Goal: Task Accomplishment & Management: Use online tool/utility

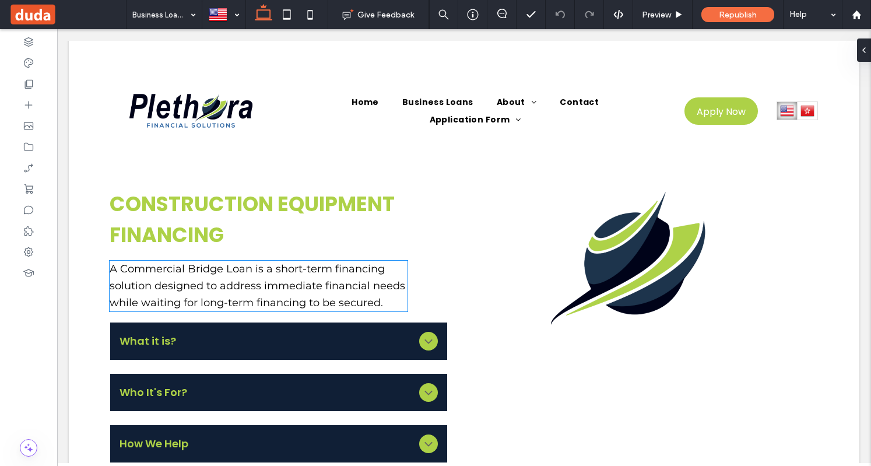
scroll to position [4255, 0]
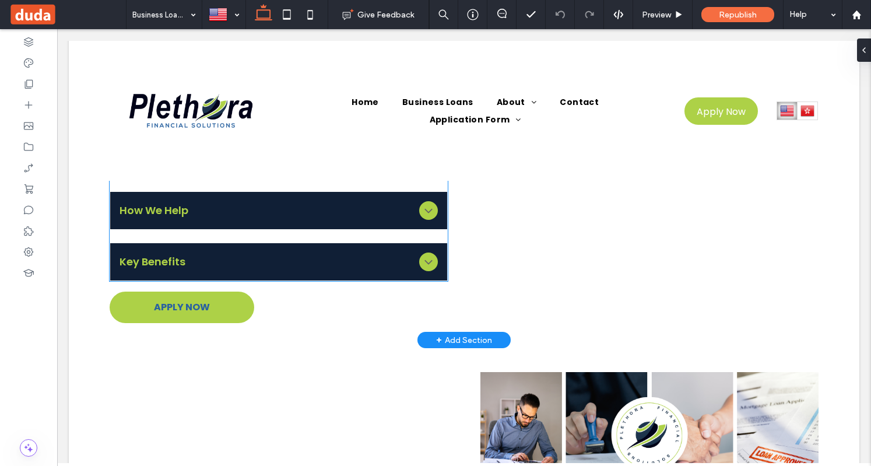
click at [374, 269] on span "Key Benefits" at bounding box center [267, 262] width 294 height 16
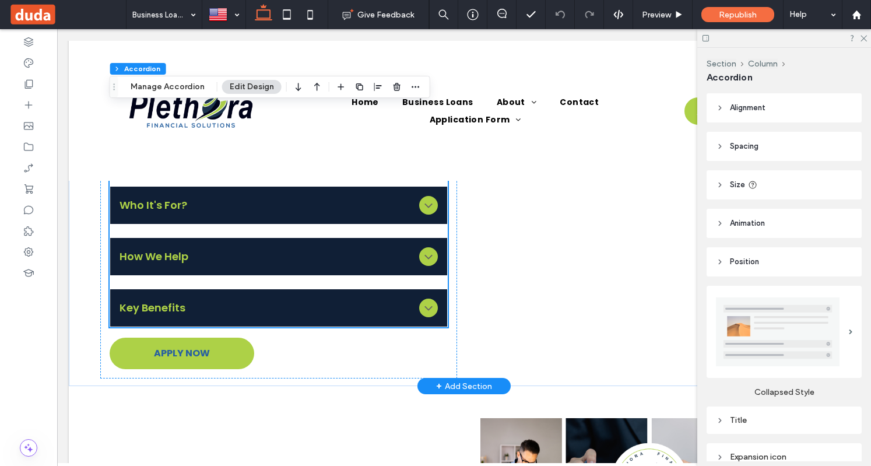
scroll to position [4430, 0]
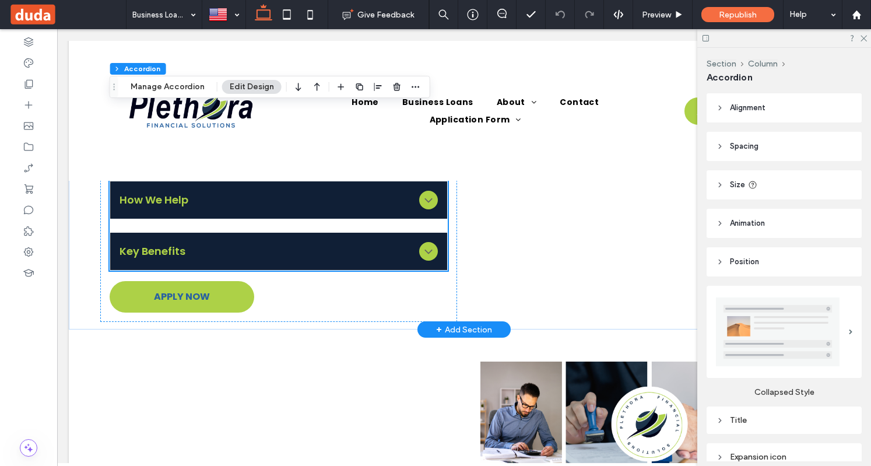
click at [346, 269] on div "Key Benefits" at bounding box center [278, 251] width 336 height 37
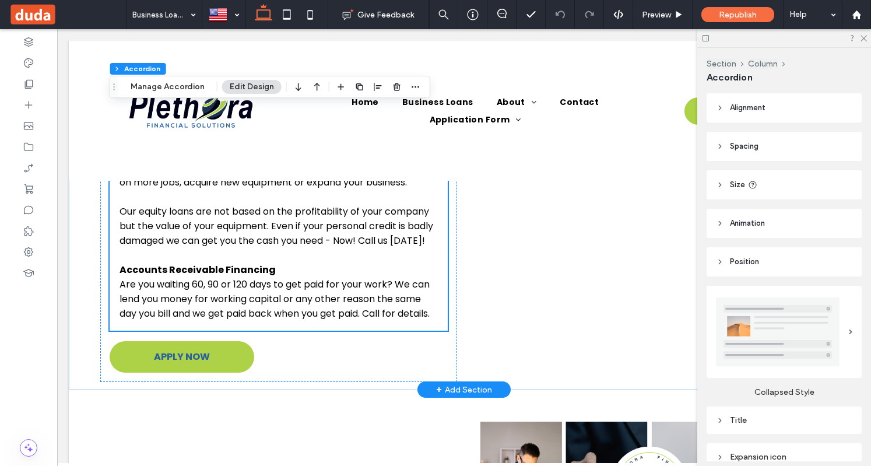
scroll to position [4475, 0]
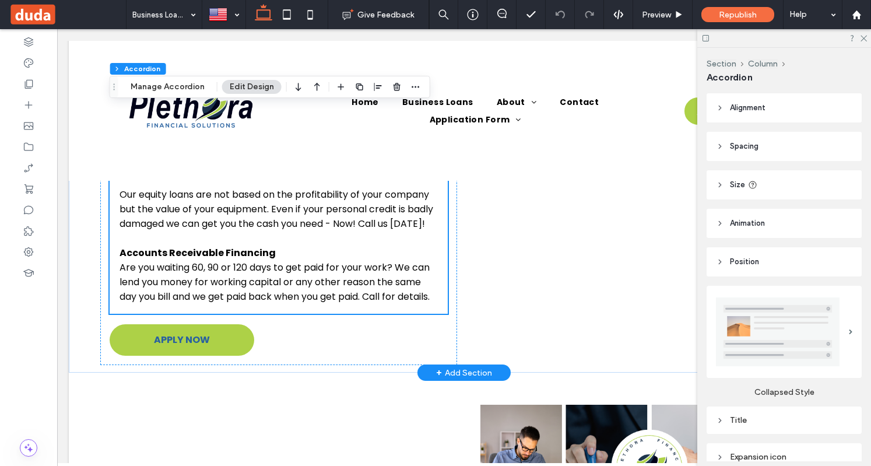
click at [168, 304] on p "Are you waiting 60, 90 or 120 days to get paid for your work? We can lend you m…" at bounding box center [279, 282] width 318 height 44
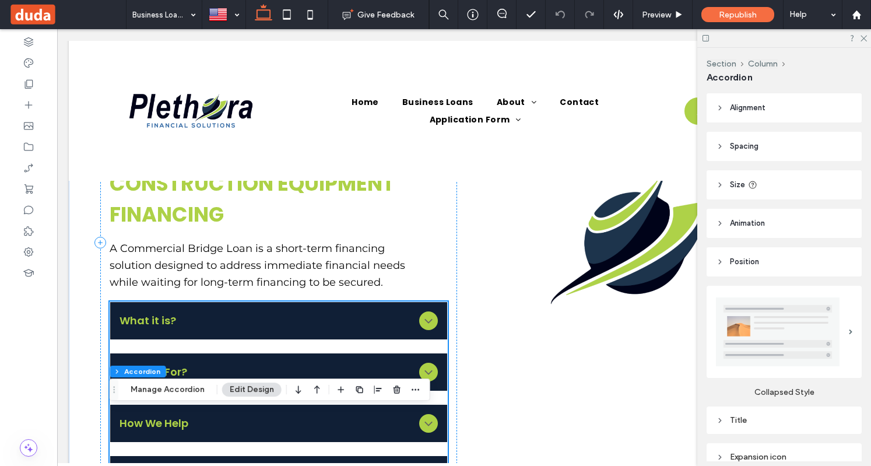
scroll to position [4183, 0]
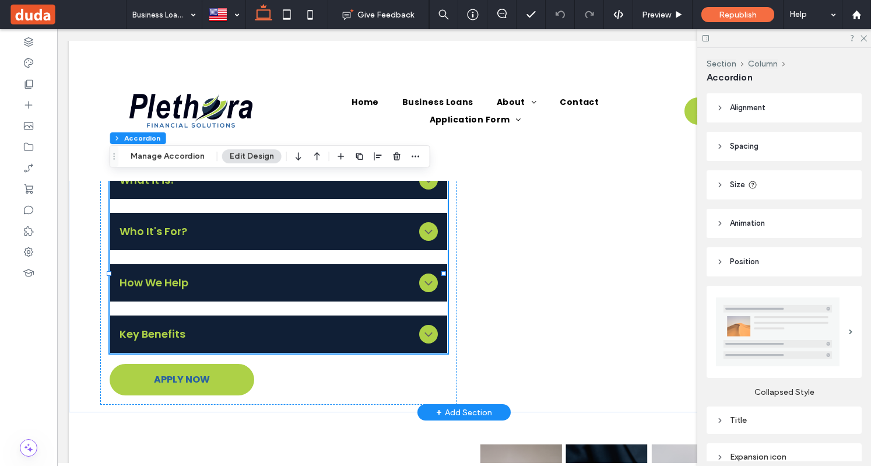
click at [194, 353] on div "Key Benefits" at bounding box center [278, 333] width 336 height 37
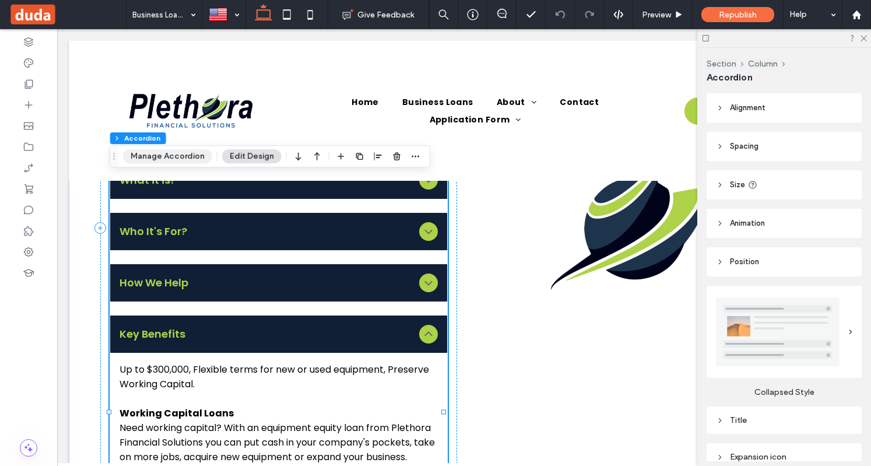
click at [173, 160] on button "Manage Accordion" at bounding box center [167, 156] width 89 height 14
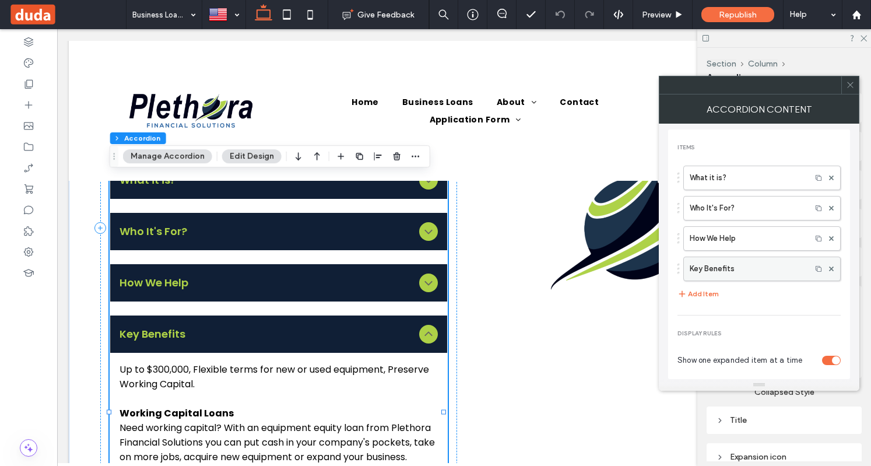
click at [732, 264] on label "Key Benefits" at bounding box center [747, 268] width 115 height 23
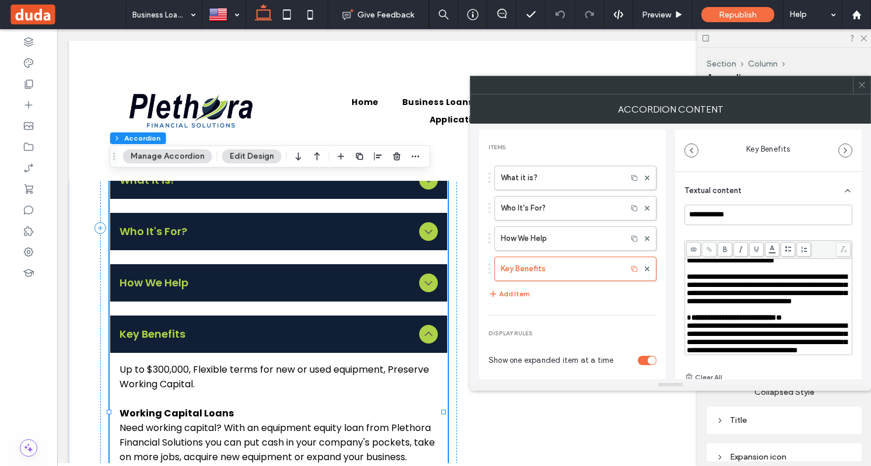
scroll to position [147, 0]
click at [691, 314] on span "**********" at bounding box center [733, 318] width 85 height 8
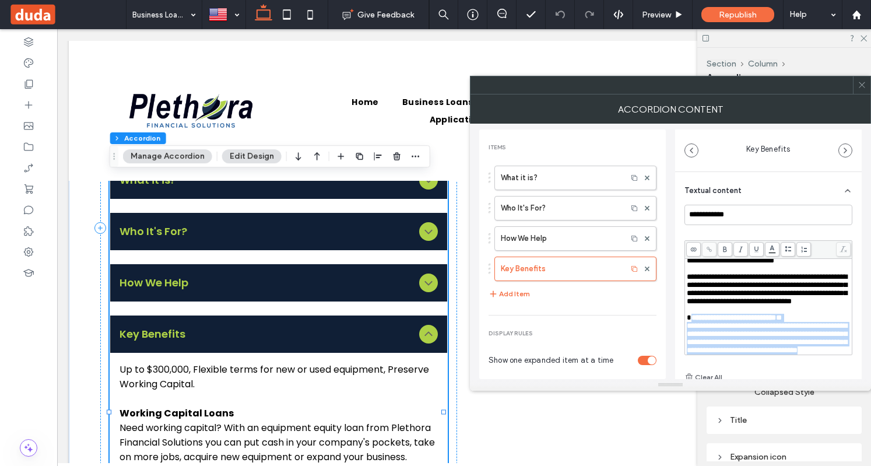
drag, startPoint x: 689, startPoint y: 283, endPoint x: 740, endPoint y: 339, distance: 76.0
click at [740, 339] on div "**********" at bounding box center [769, 276] width 164 height 155
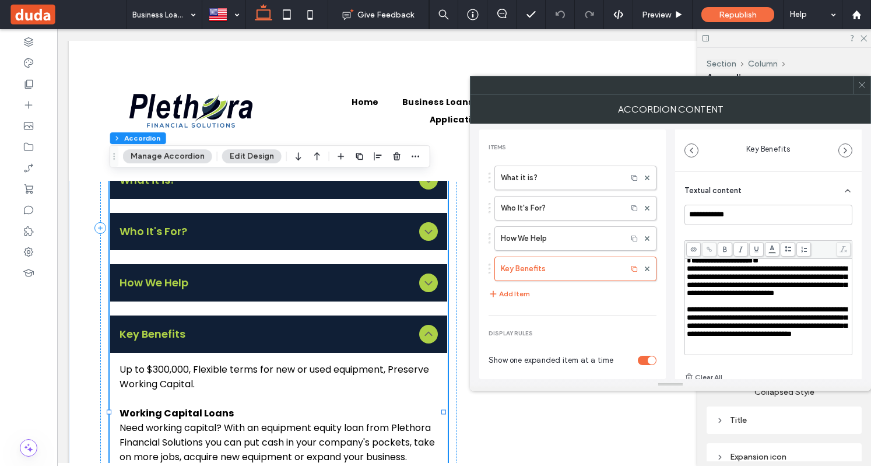
scroll to position [82, 0]
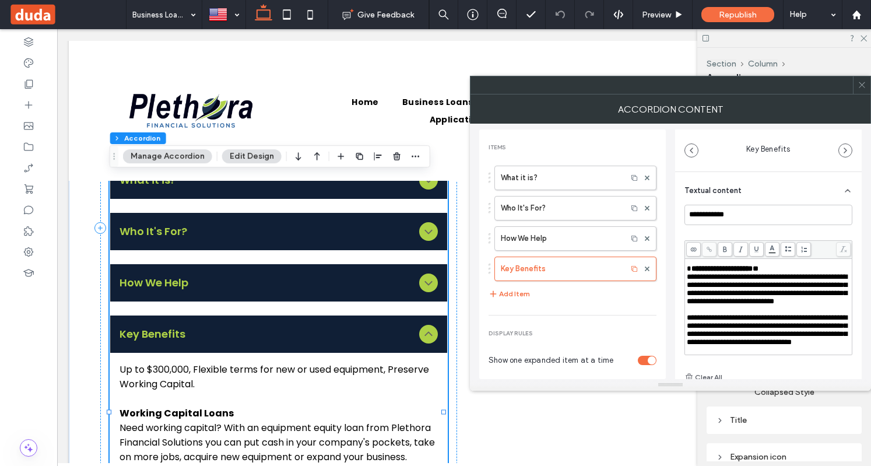
click at [860, 81] on icon at bounding box center [861, 84] width 9 height 9
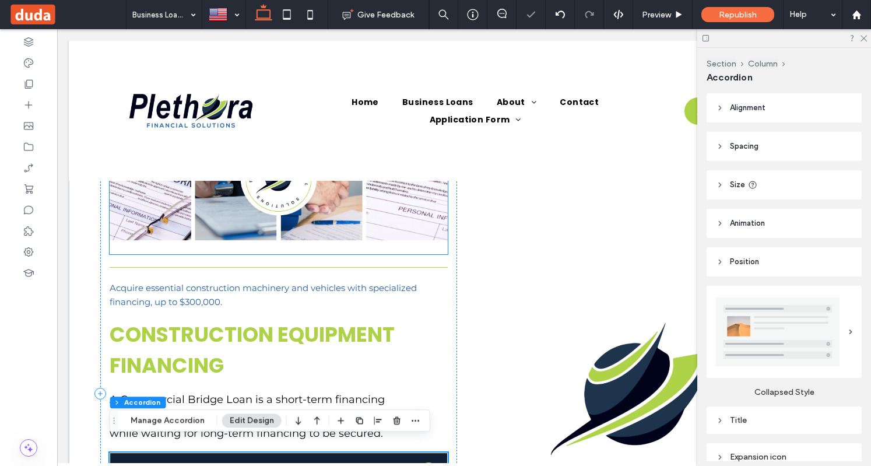
scroll to position [3542, 0]
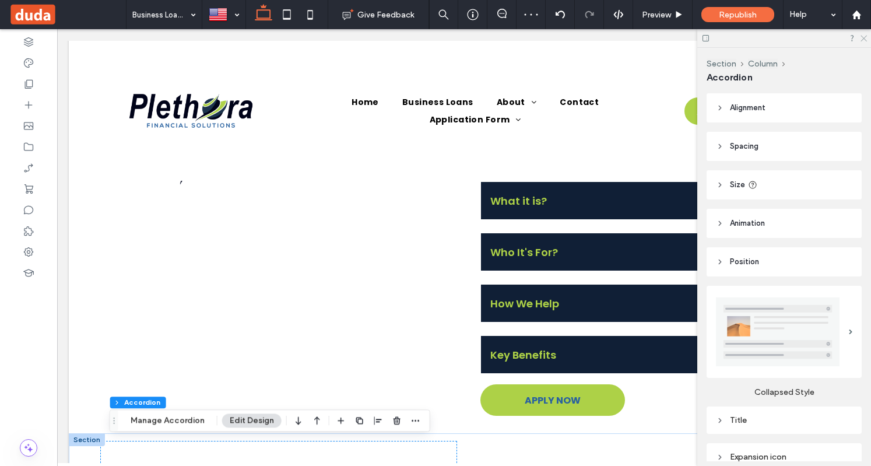
drag, startPoint x: 864, startPoint y: 37, endPoint x: 807, endPoint y: 7, distance: 64.9
click at [864, 37] on icon at bounding box center [863, 38] width 8 height 8
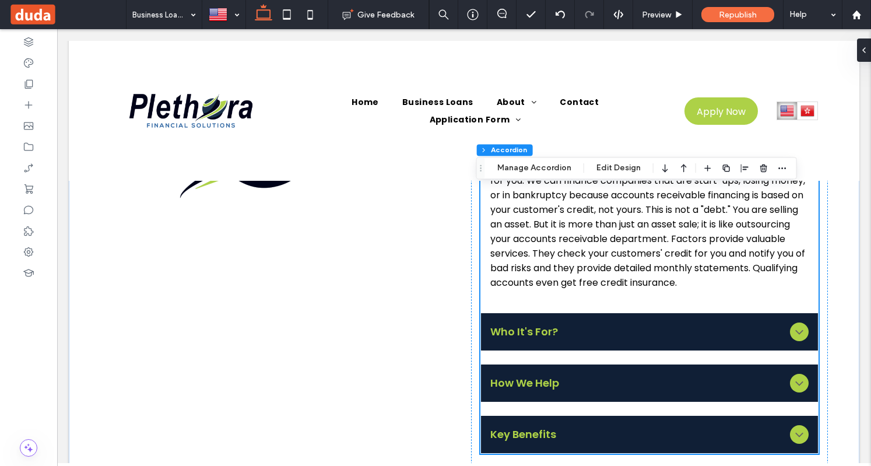
scroll to position [1268, 0]
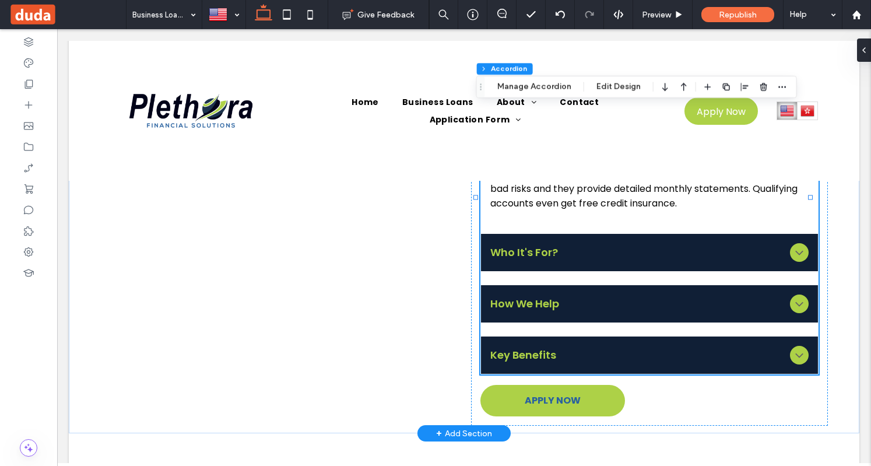
click at [523, 363] on span "Key Benefits" at bounding box center [637, 355] width 294 height 16
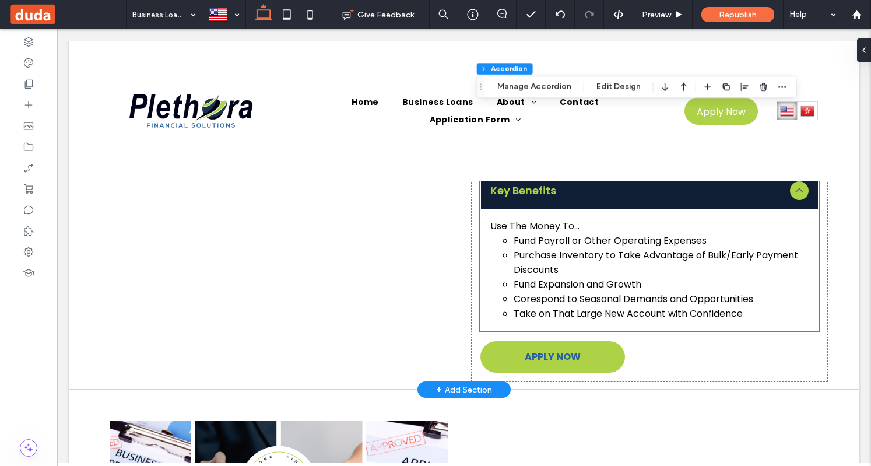
click at [549, 291] on li "Corespond to Seasonal Demands and Opportunities" at bounding box center [661, 298] width 294 height 15
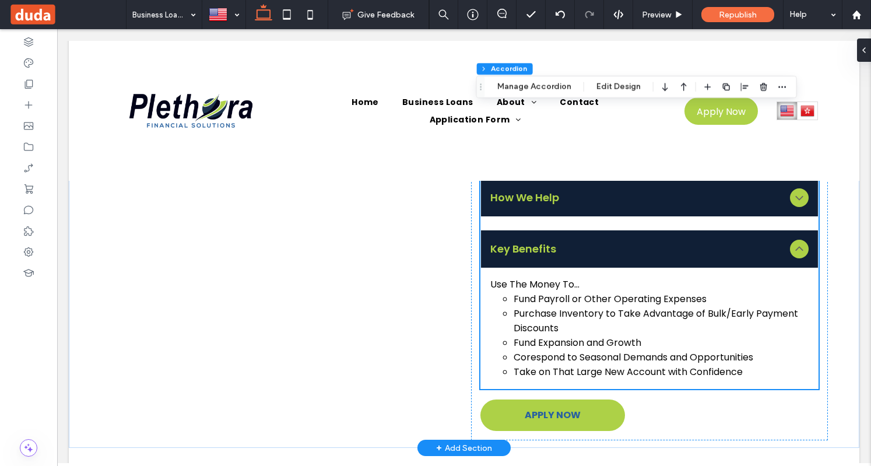
scroll to position [1094, 0]
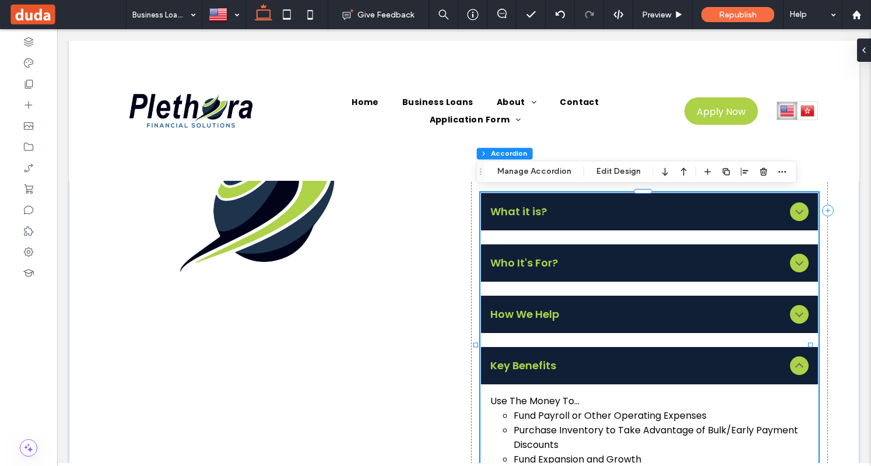
click at [538, 308] on span "How We Help" at bounding box center [637, 314] width 294 height 16
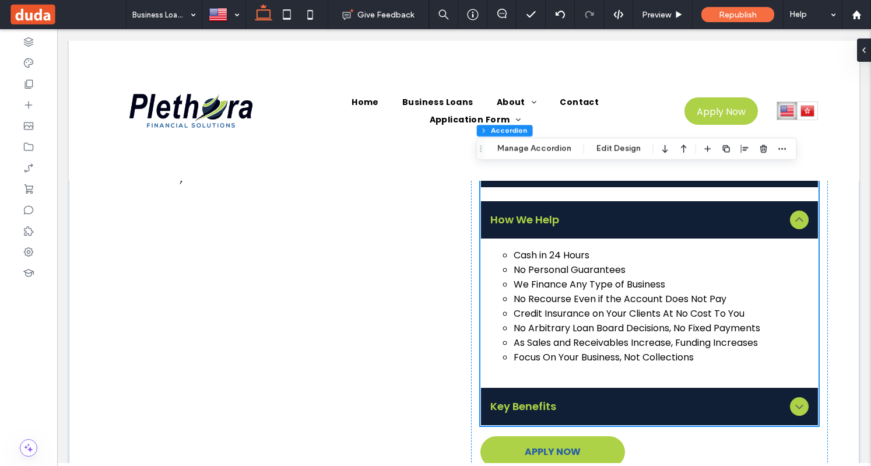
scroll to position [1210, 0]
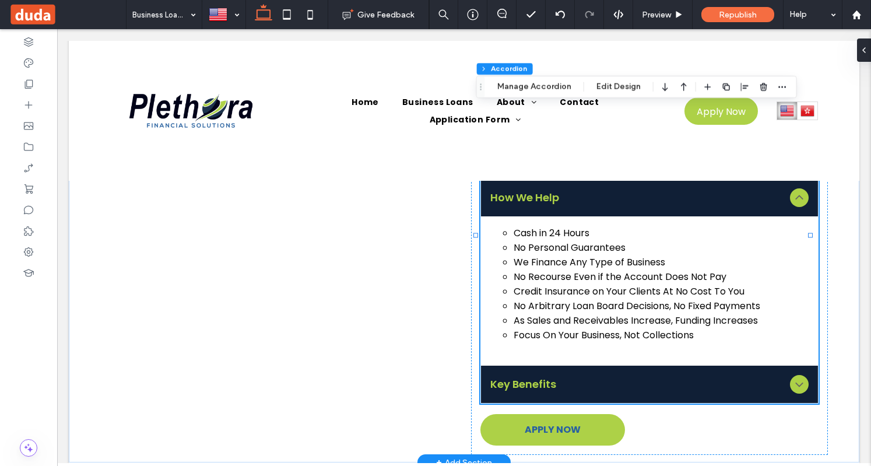
click at [537, 376] on span "Key Benefits" at bounding box center [637, 384] width 294 height 16
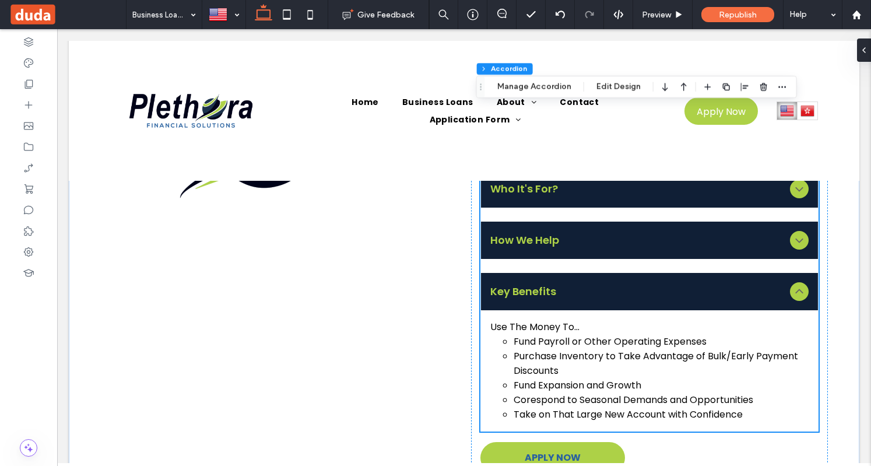
scroll to position [1152, 0]
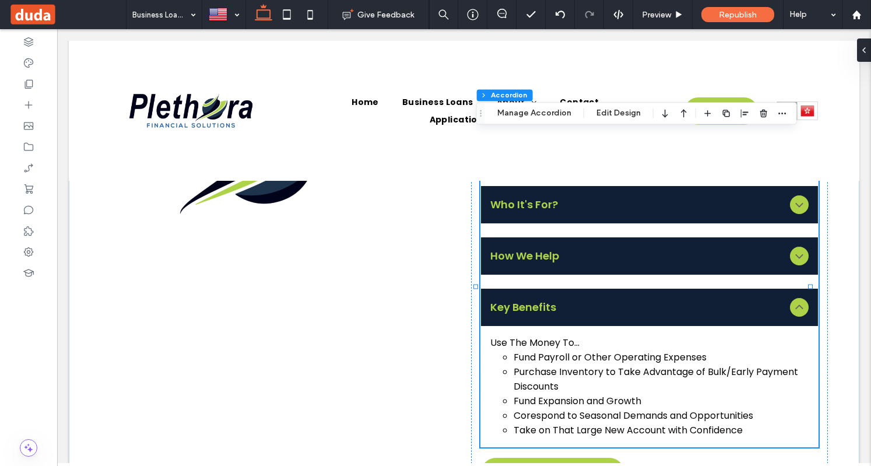
click at [540, 202] on span "Who It's For?" at bounding box center [637, 204] width 294 height 16
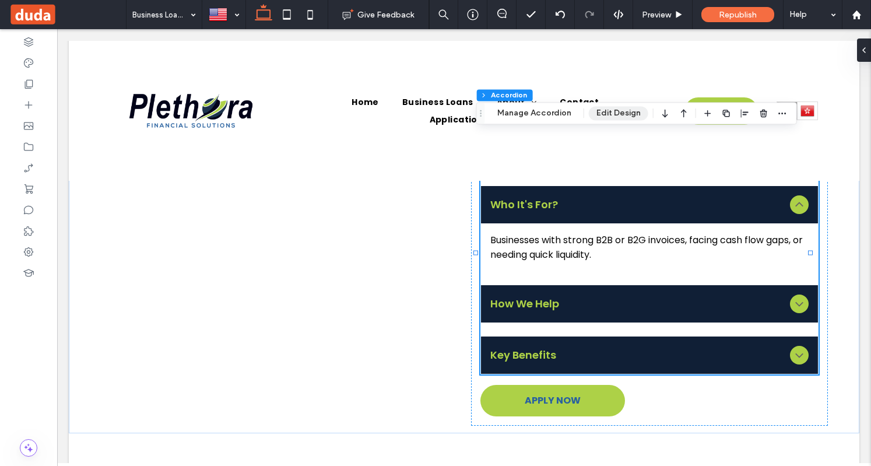
click at [618, 115] on button "Edit Design" at bounding box center [618, 113] width 59 height 14
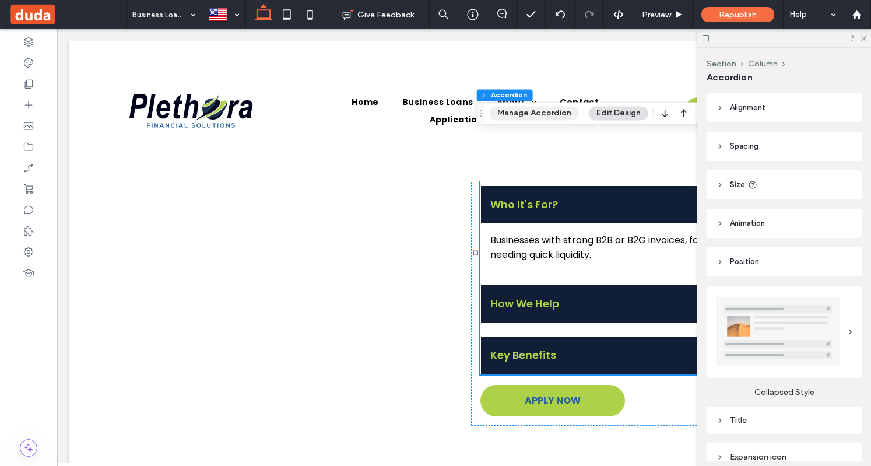
click at [550, 110] on button "Manage Accordion" at bounding box center [534, 113] width 89 height 14
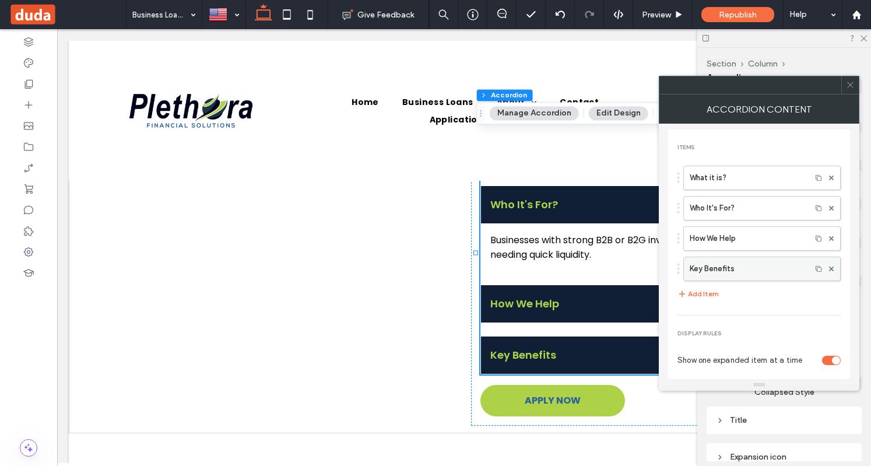
click at [725, 276] on label "Key Benefits" at bounding box center [747, 268] width 115 height 23
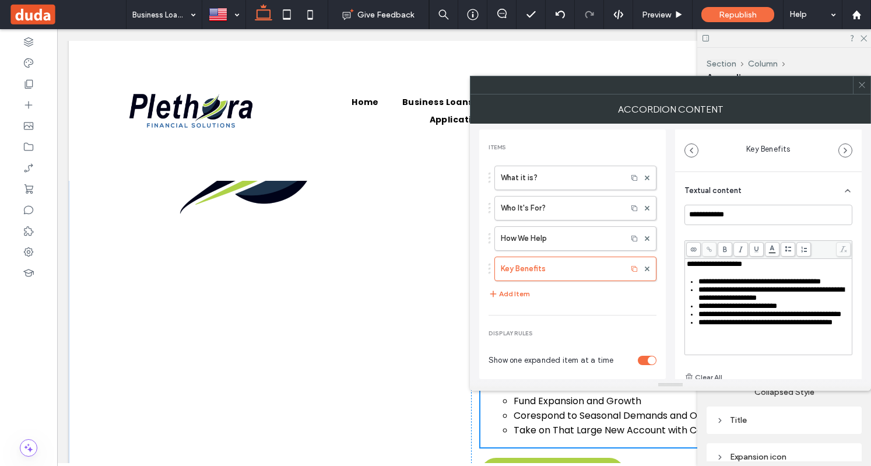
scroll to position [0, 0]
click at [687, 264] on span "**********" at bounding box center [714, 264] width 55 height 8
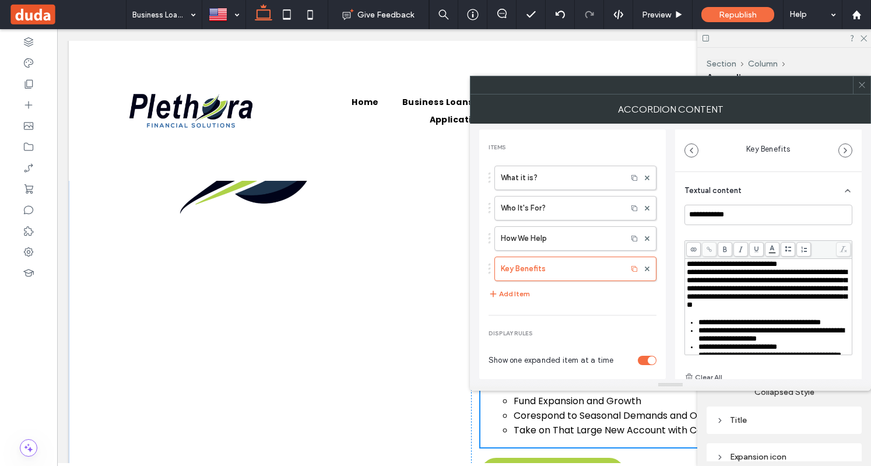
click at [755, 278] on span "**********" at bounding box center [767, 288] width 160 height 40
drag, startPoint x: 755, startPoint y: 280, endPoint x: 679, endPoint y: 261, distance: 78.6
click at [679, 261] on div "**********" at bounding box center [768, 316] width 187 height 289
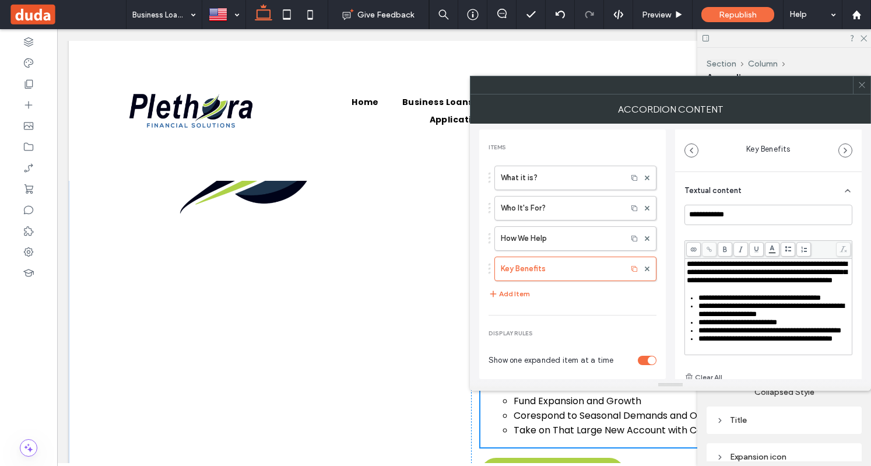
click at [744, 284] on span "**********" at bounding box center [767, 272] width 160 height 24
click at [739, 284] on span "**********" at bounding box center [767, 272] width 160 height 24
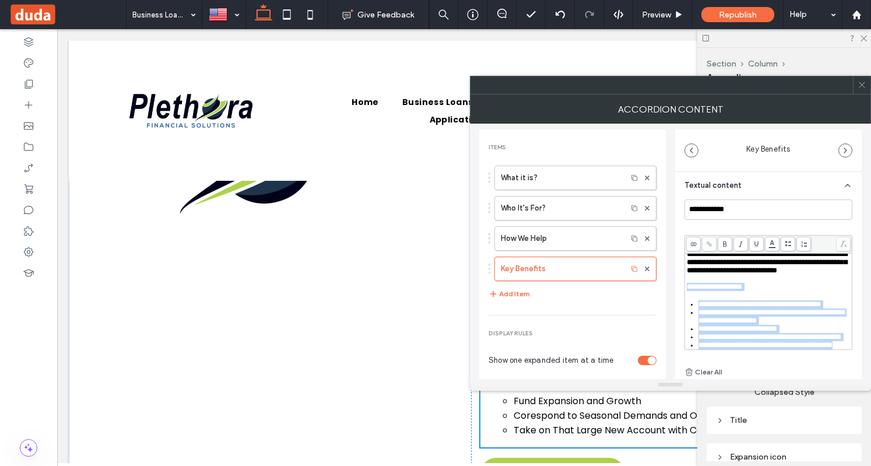
scroll to position [12, 0]
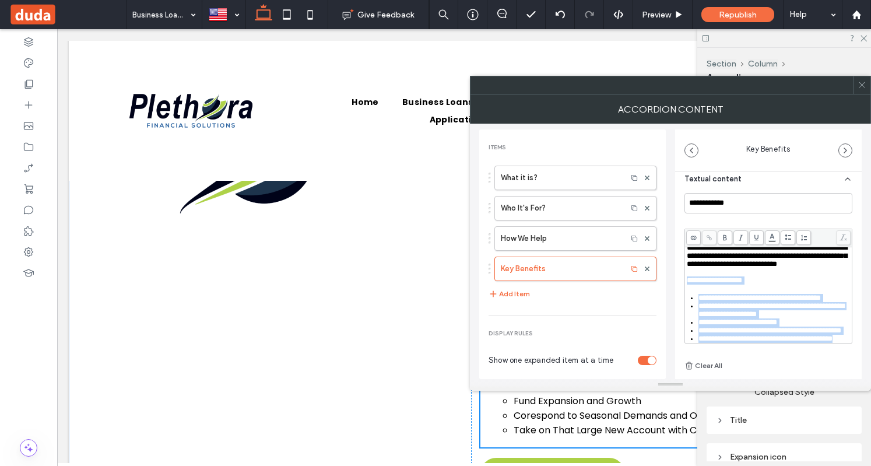
drag, startPoint x: 687, startPoint y: 310, endPoint x: 762, endPoint y: 358, distance: 89.4
click at [760, 364] on div "**********" at bounding box center [768, 283] width 168 height 180
copy div "**********"
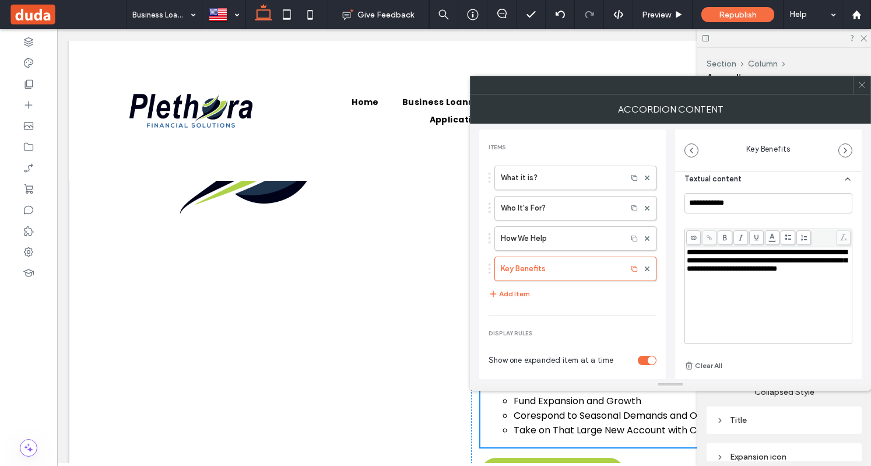
scroll to position [80, 0]
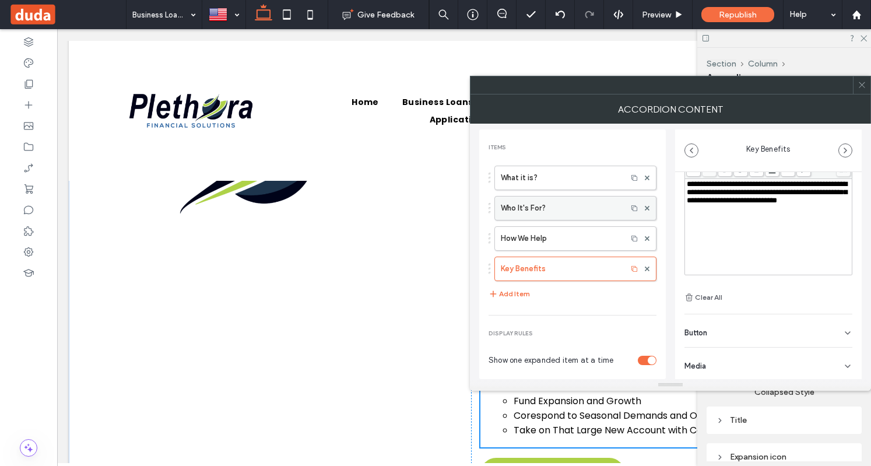
click at [565, 208] on label "Who It's For?" at bounding box center [561, 207] width 120 height 23
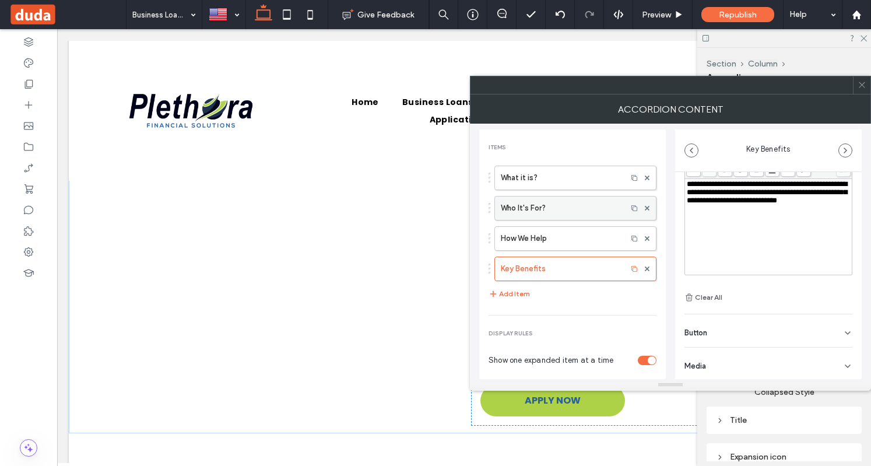
type input "**********"
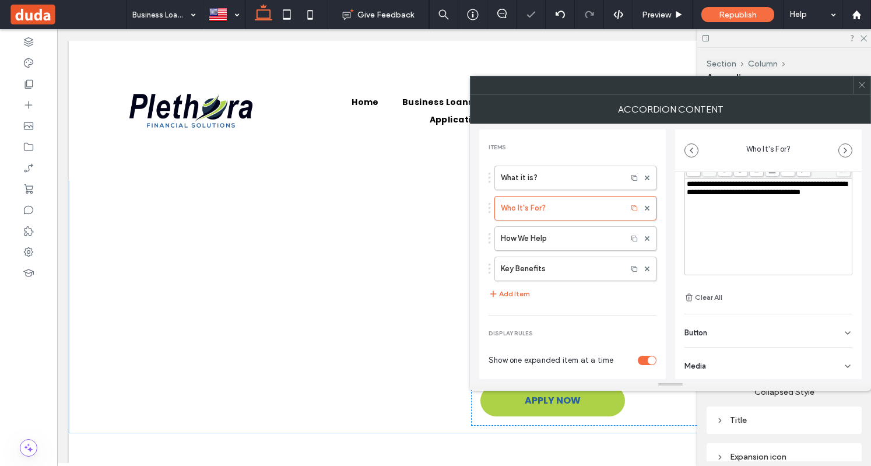
click at [786, 196] on div "**********" at bounding box center [769, 188] width 164 height 16
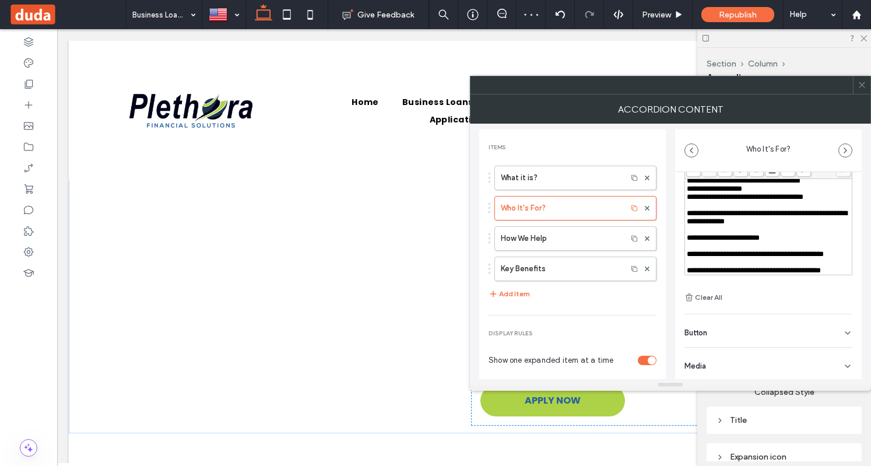
scroll to position [64, 0]
click at [863, 85] on icon at bounding box center [861, 84] width 9 height 9
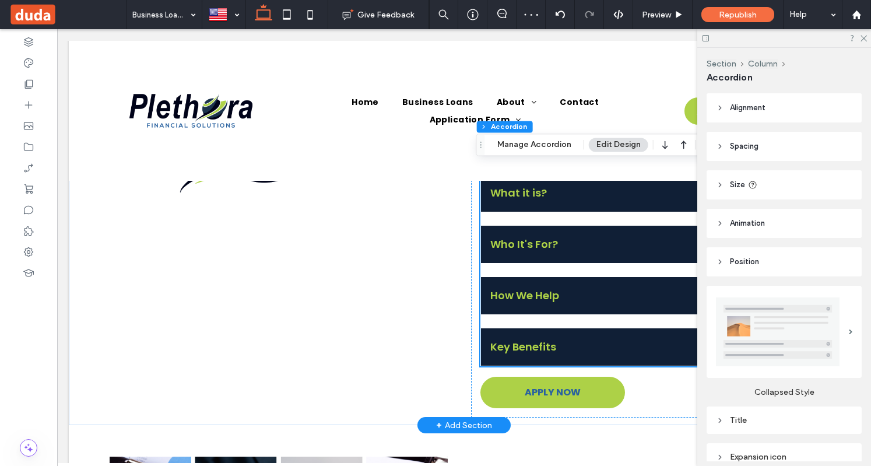
scroll to position [1094, 0]
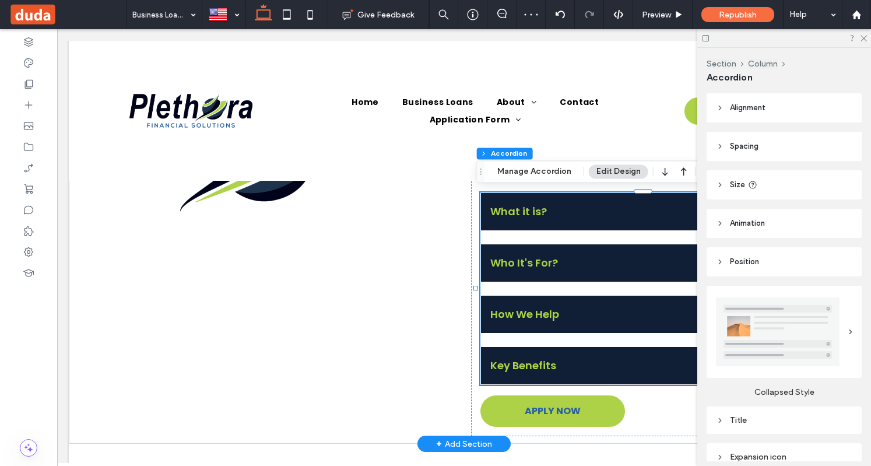
click at [543, 215] on span "What it is?" at bounding box center [637, 211] width 294 height 16
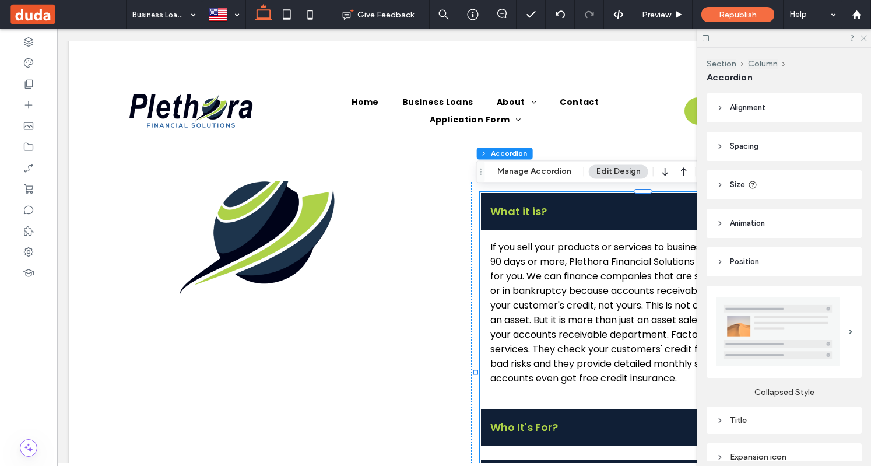
click at [866, 40] on icon at bounding box center [863, 38] width 8 height 8
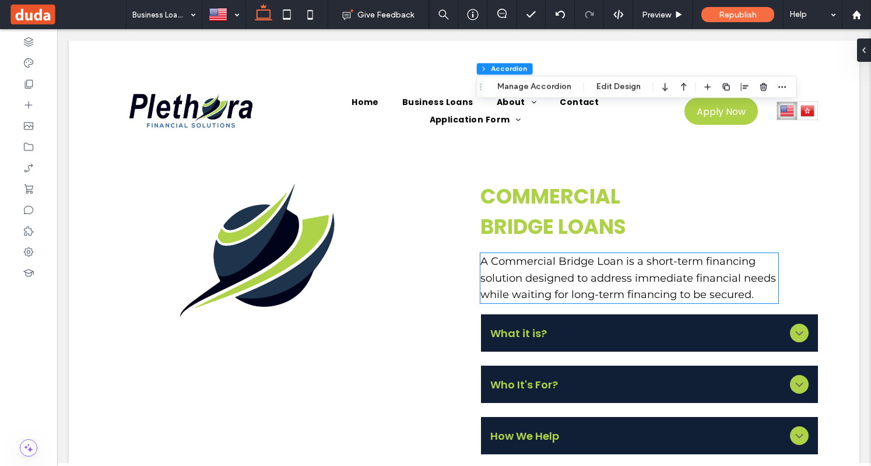
scroll to position [3600, 0]
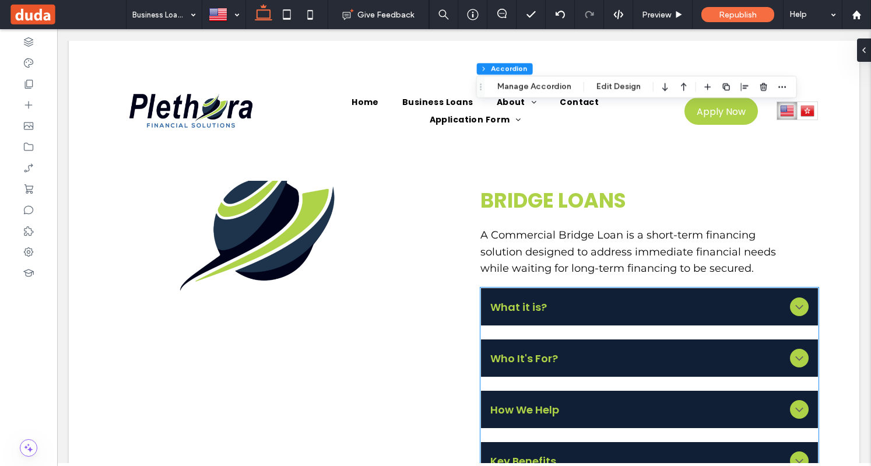
click at [537, 307] on span "What it is?" at bounding box center [637, 307] width 294 height 16
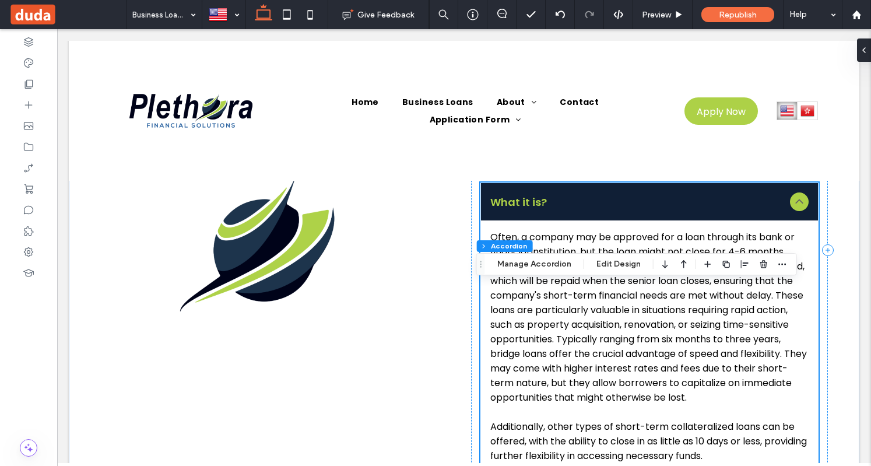
scroll to position [3892, 0]
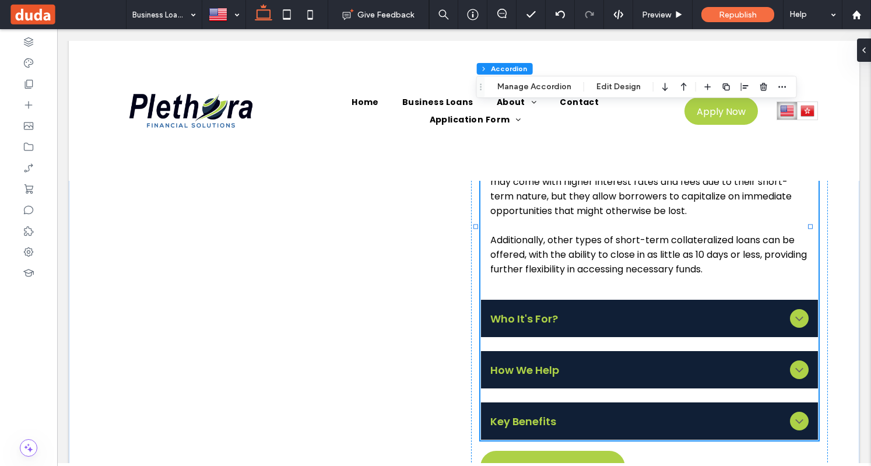
click at [539, 311] on span "Who It's For?" at bounding box center [637, 319] width 294 height 16
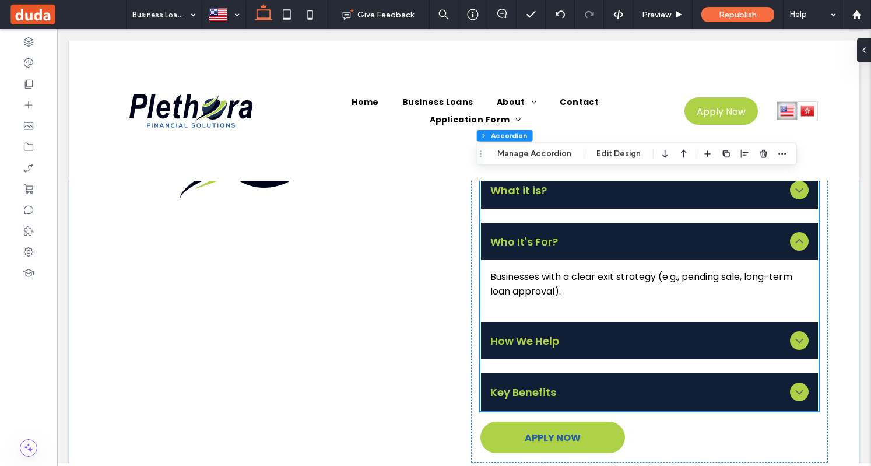
scroll to position [3775, 0]
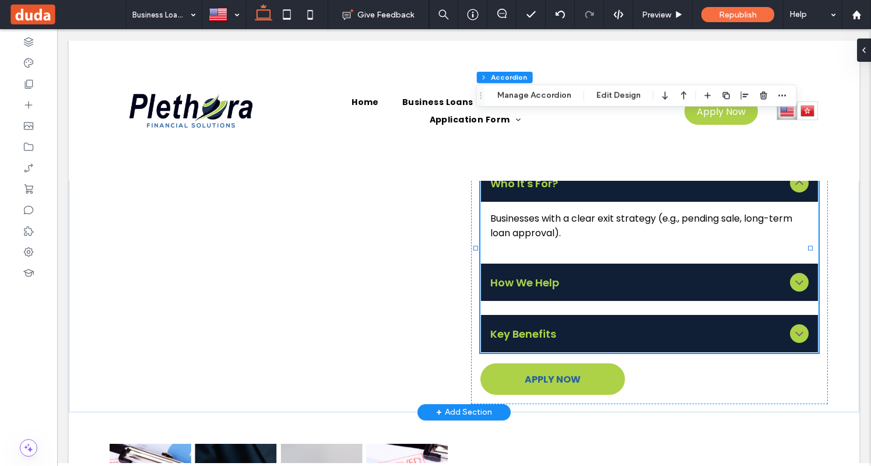
click at [539, 287] on span "How We Help" at bounding box center [637, 283] width 294 height 16
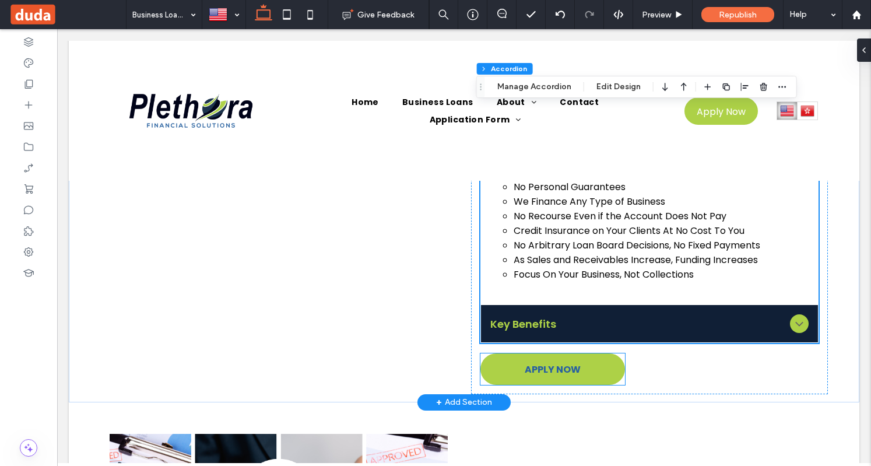
scroll to position [3950, 0]
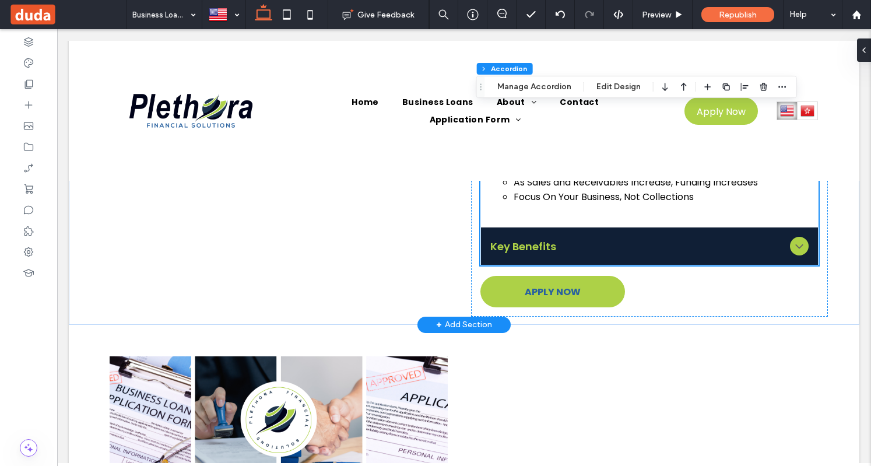
click at [538, 244] on span "Key Benefits" at bounding box center [637, 246] width 294 height 16
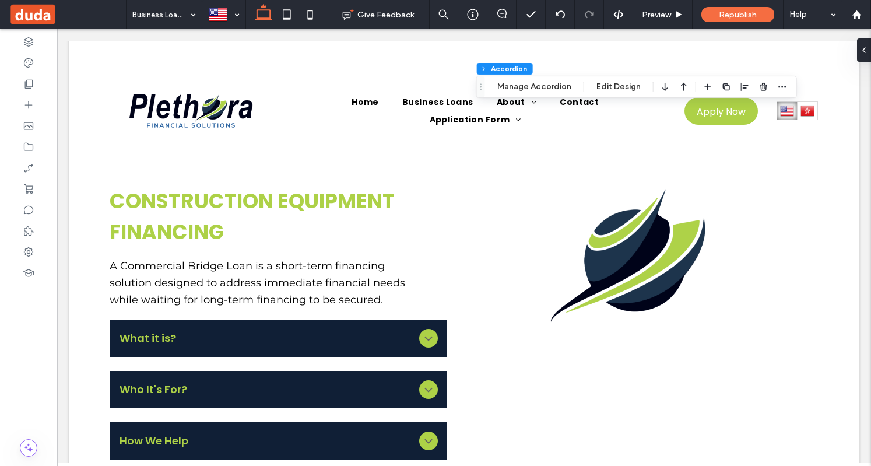
scroll to position [4241, 0]
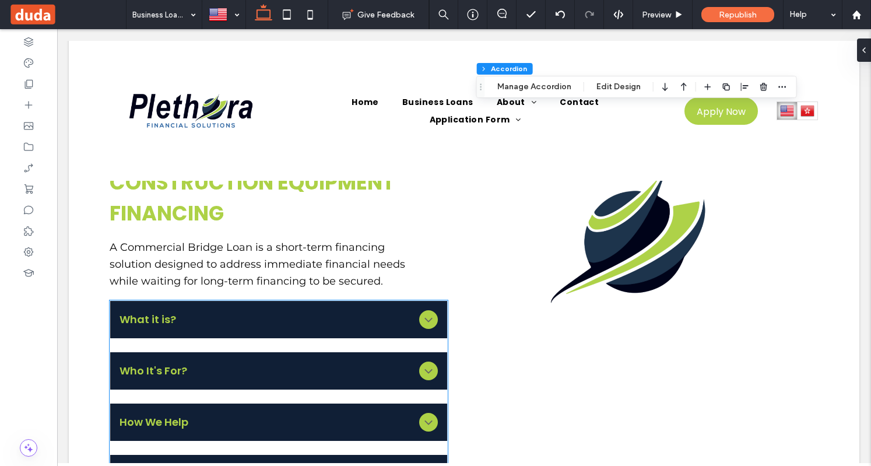
click at [356, 327] on span "What it is?" at bounding box center [267, 319] width 294 height 16
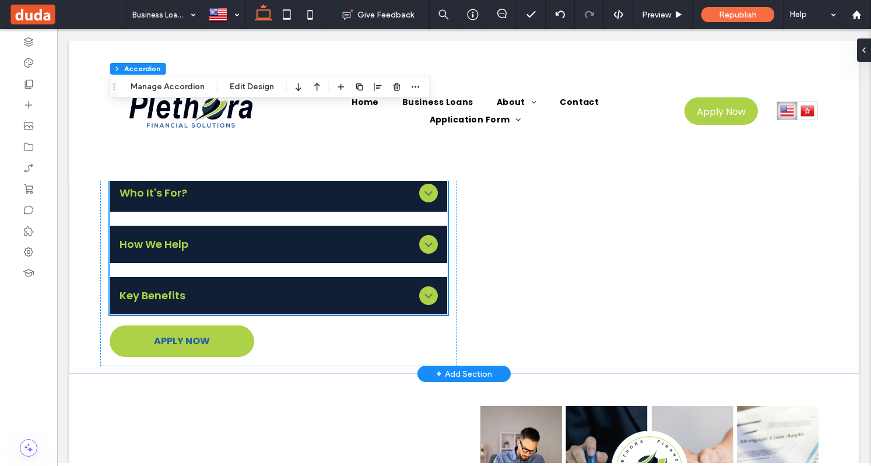
scroll to position [4552, 0]
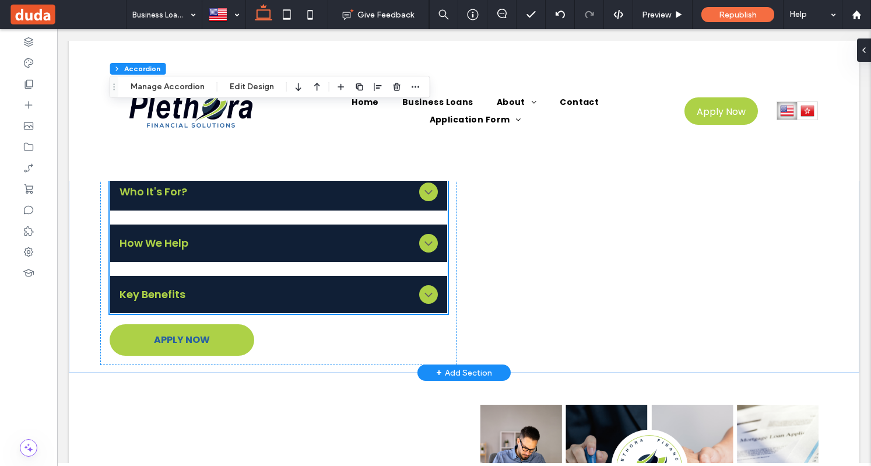
click at [255, 195] on span "Who It's For?" at bounding box center [267, 192] width 294 height 16
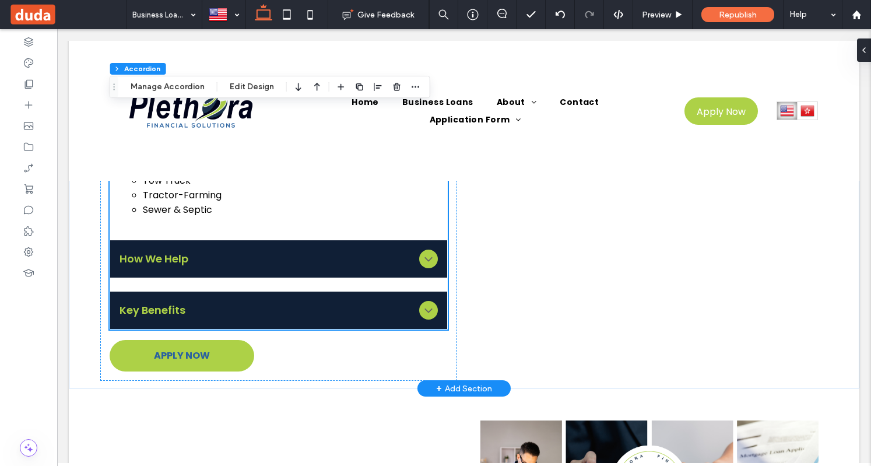
scroll to position [4726, 0]
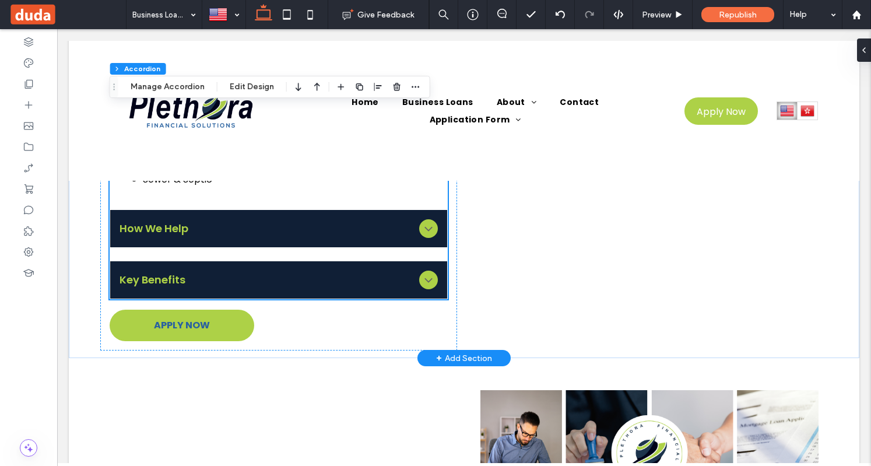
click at [250, 219] on div "How We Help" at bounding box center [278, 228] width 336 height 37
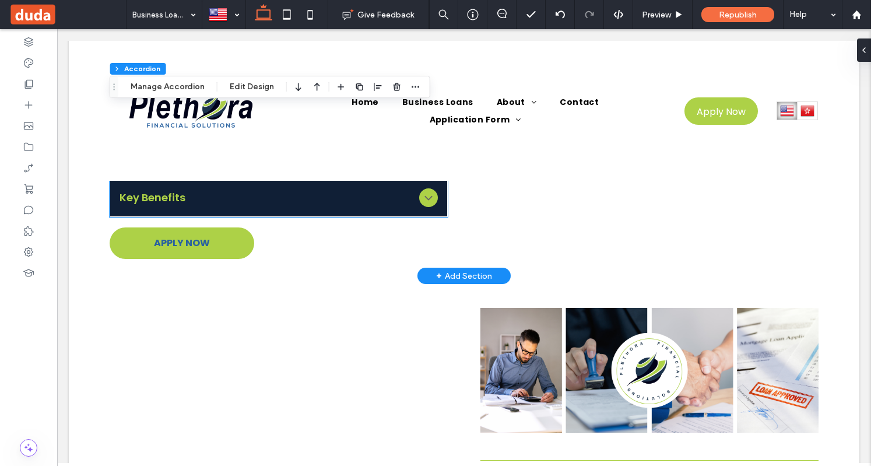
scroll to position [5717, 0]
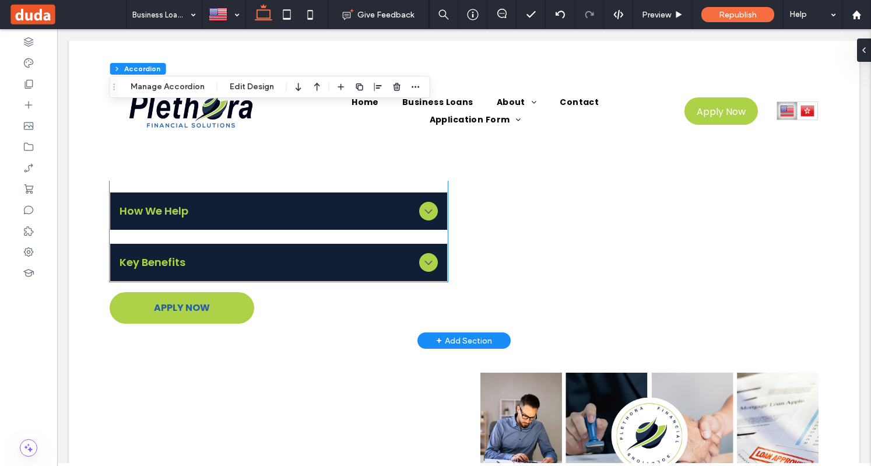
click at [211, 268] on span "Key Benefits" at bounding box center [267, 262] width 294 height 16
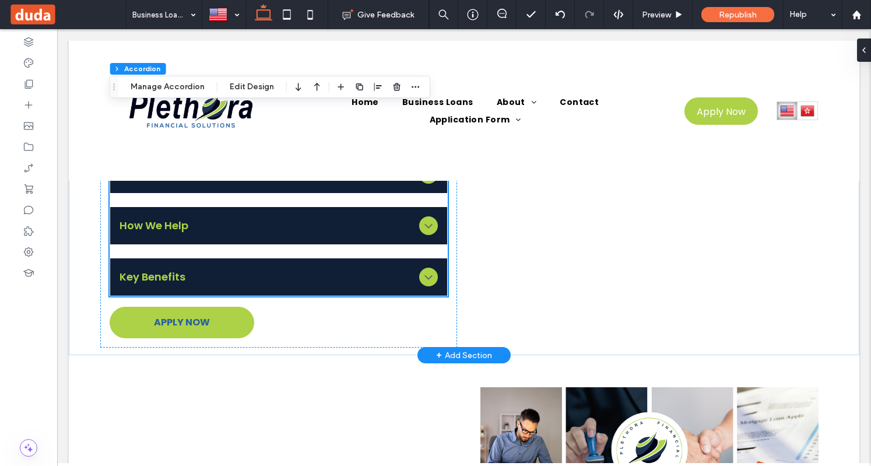
scroll to position [5590, 0]
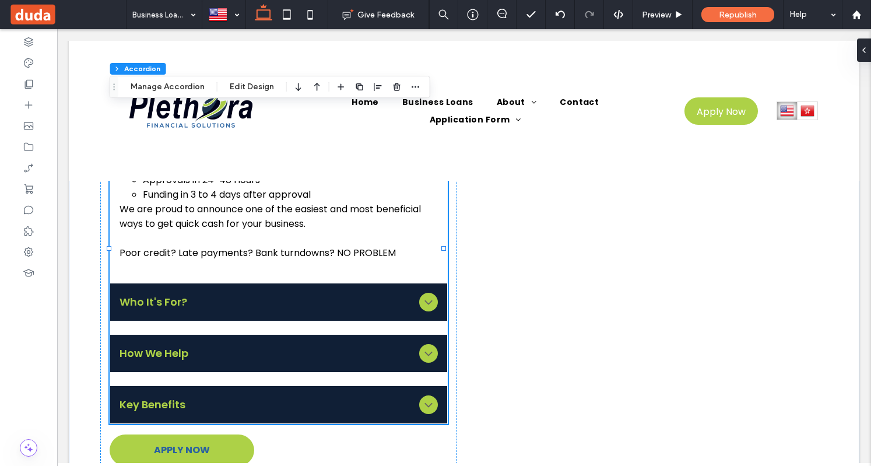
click at [201, 412] on span "Key Benefits" at bounding box center [267, 404] width 294 height 16
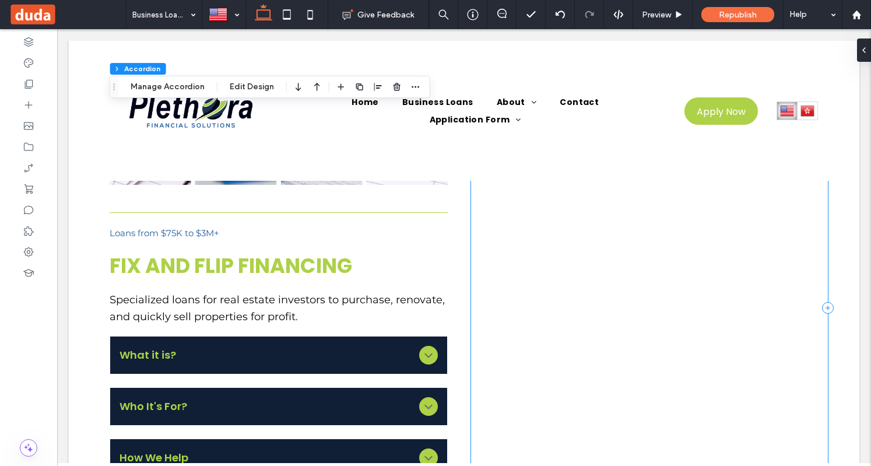
scroll to position [6639, 0]
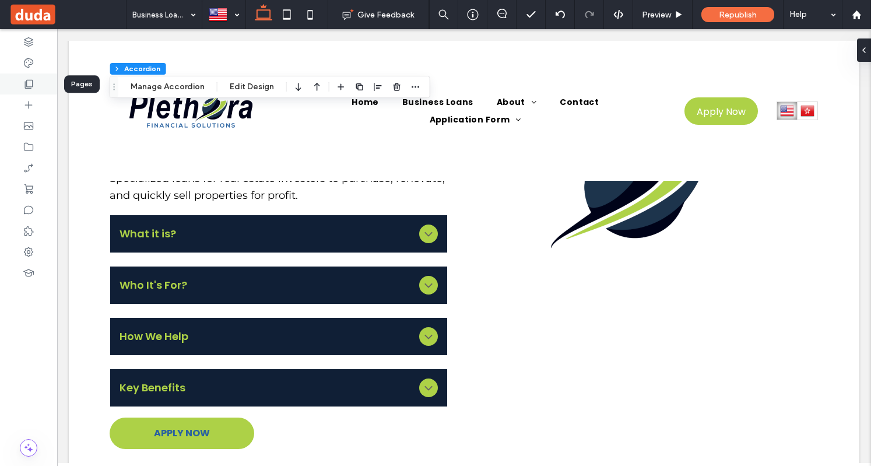
click at [27, 83] on use at bounding box center [29, 84] width 8 height 9
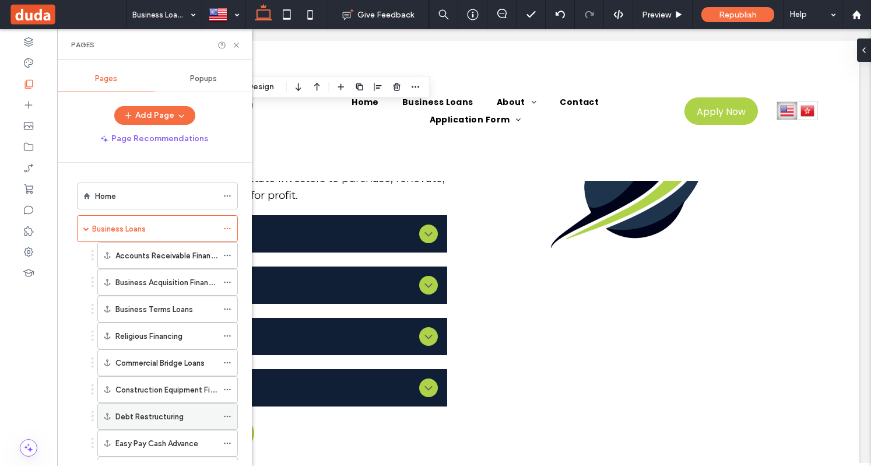
click at [160, 416] on label "Debt Restructuring" at bounding box center [149, 416] width 68 height 20
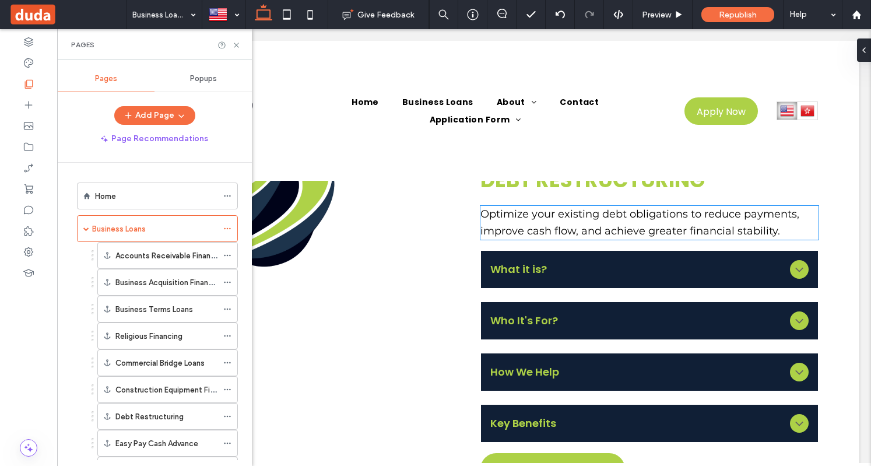
scroll to position [4773, 0]
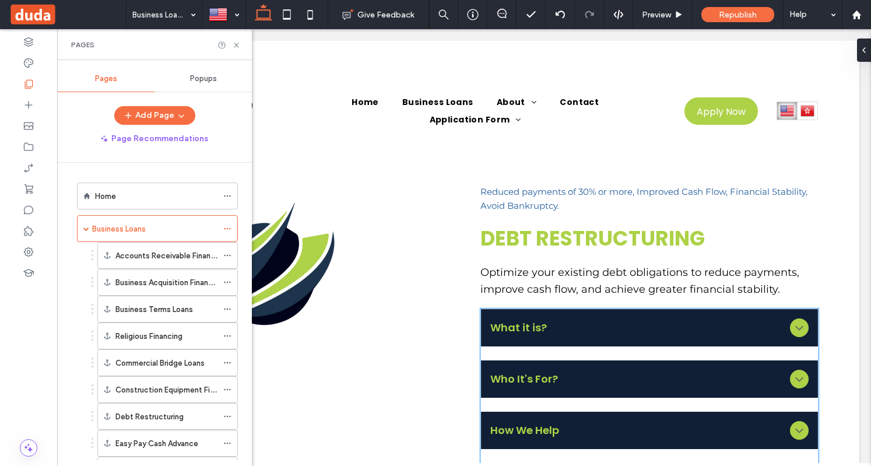
click at [530, 335] on span "What it is?" at bounding box center [637, 327] width 294 height 16
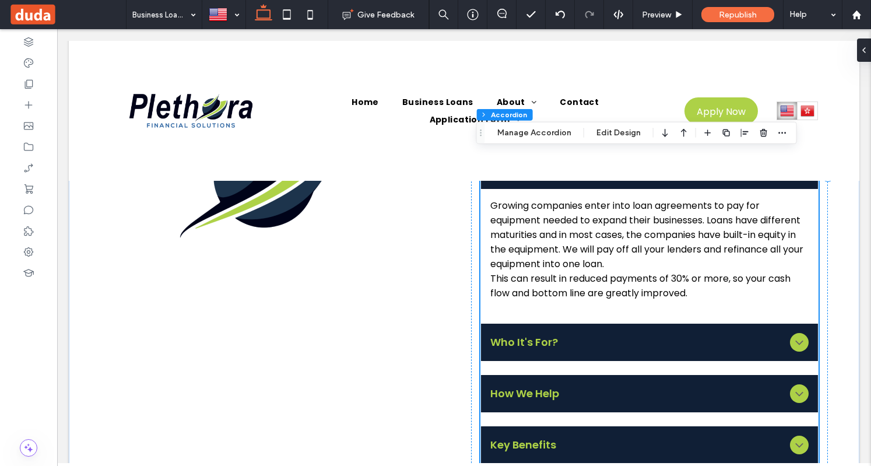
scroll to position [4948, 0]
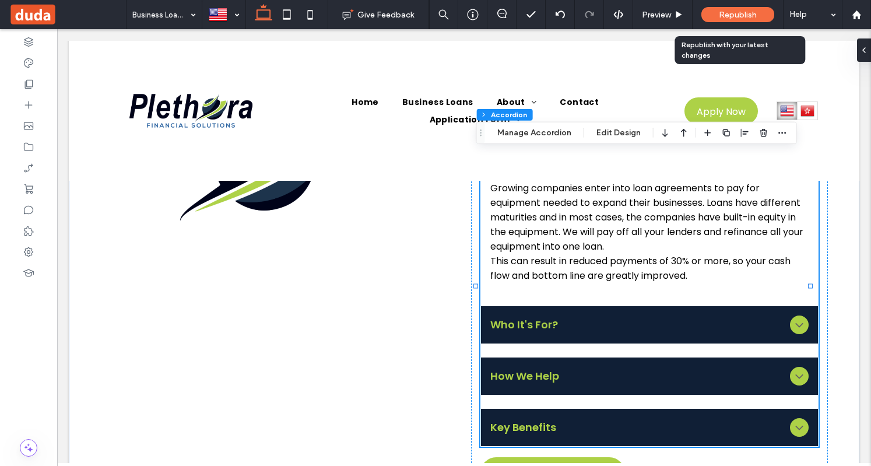
click at [723, 11] on span "Republish" at bounding box center [738, 15] width 38 height 10
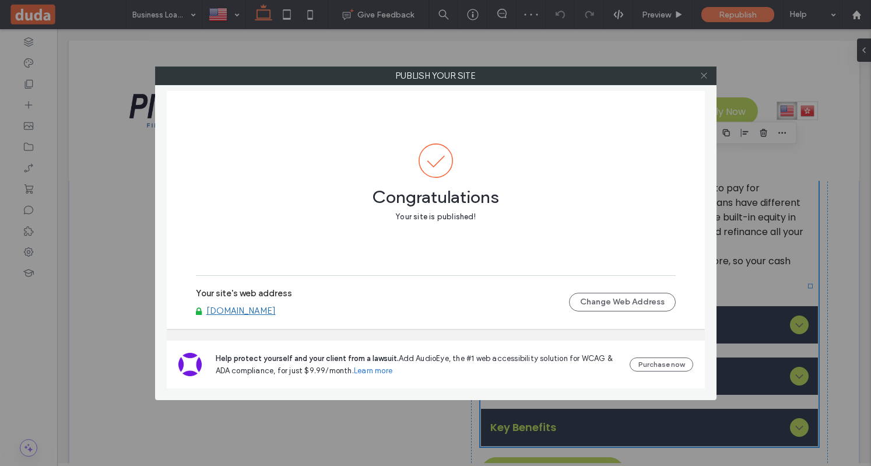
click at [707, 73] on icon at bounding box center [704, 75] width 9 height 9
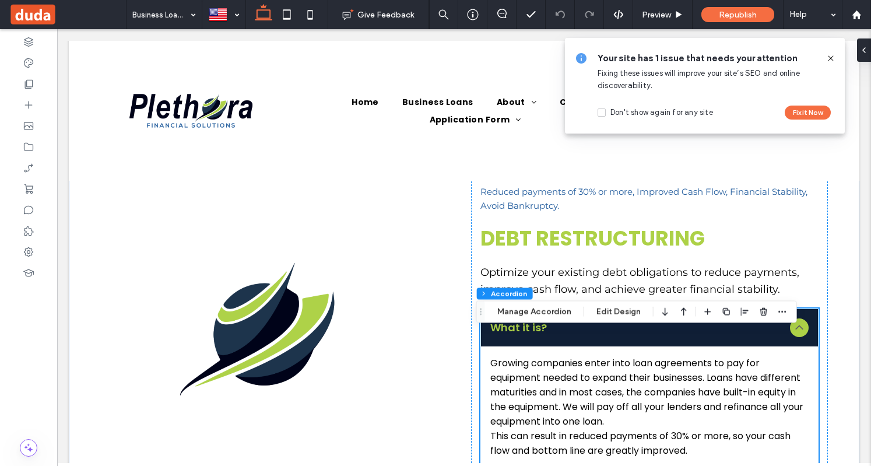
scroll to position [4307, 0]
